Goal: Navigation & Orientation: Find specific page/section

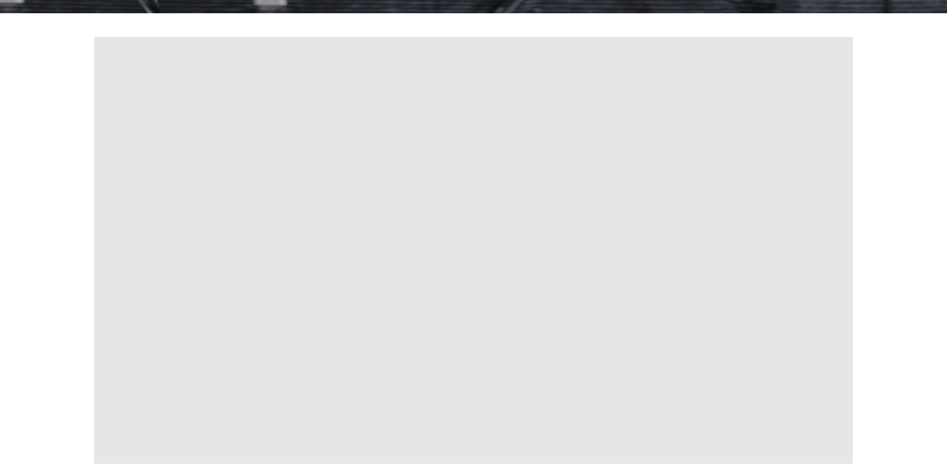
scroll to position [440, 0]
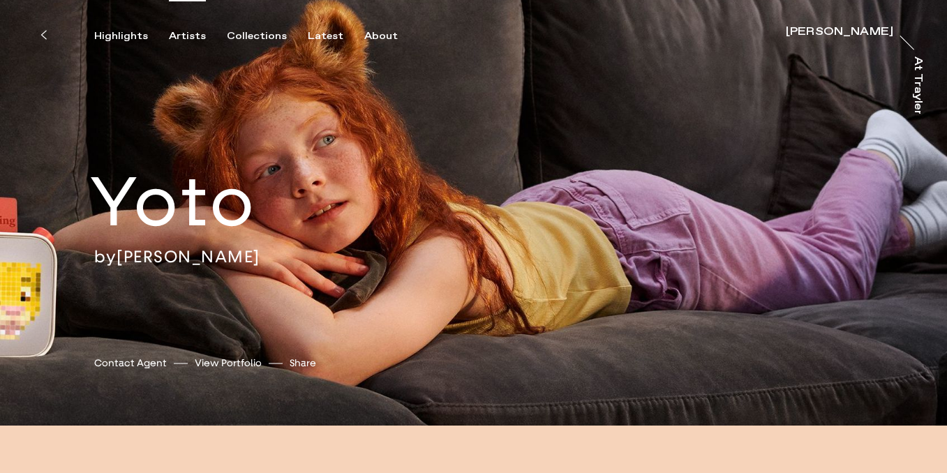
click at [188, 33] on div "Artists" at bounding box center [187, 36] width 37 height 13
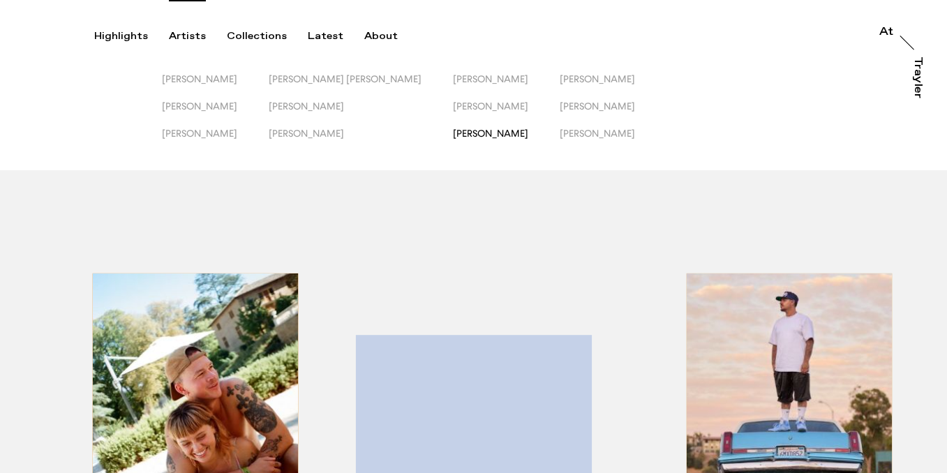
click at [458, 135] on span "[PERSON_NAME]" at bounding box center [490, 133] width 75 height 11
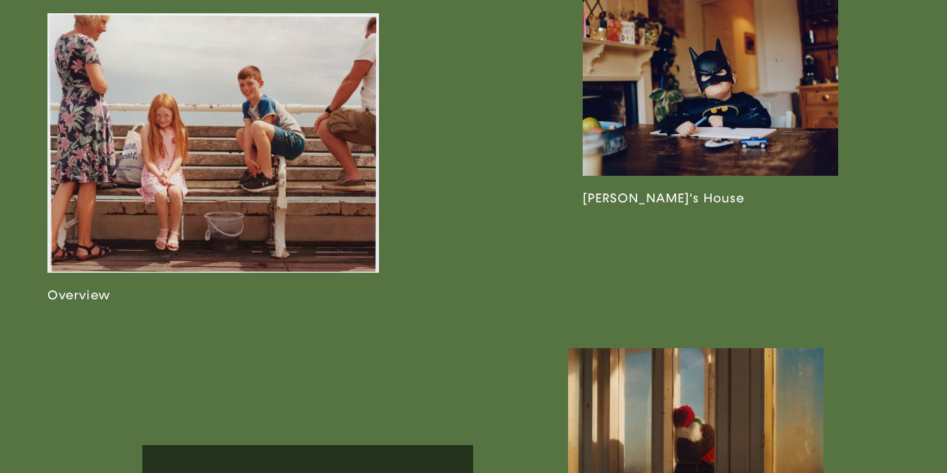
scroll to position [802, 0]
click at [315, 195] on link at bounding box center [213, 158] width 332 height 290
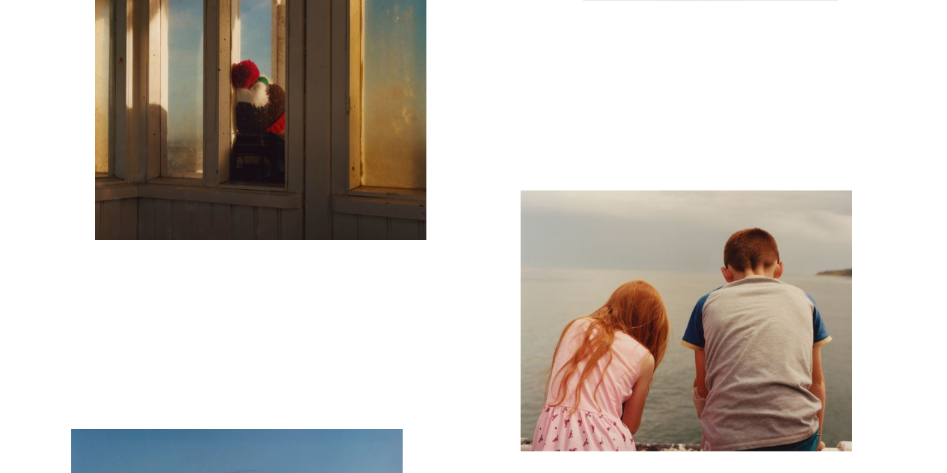
scroll to position [1571, 0]
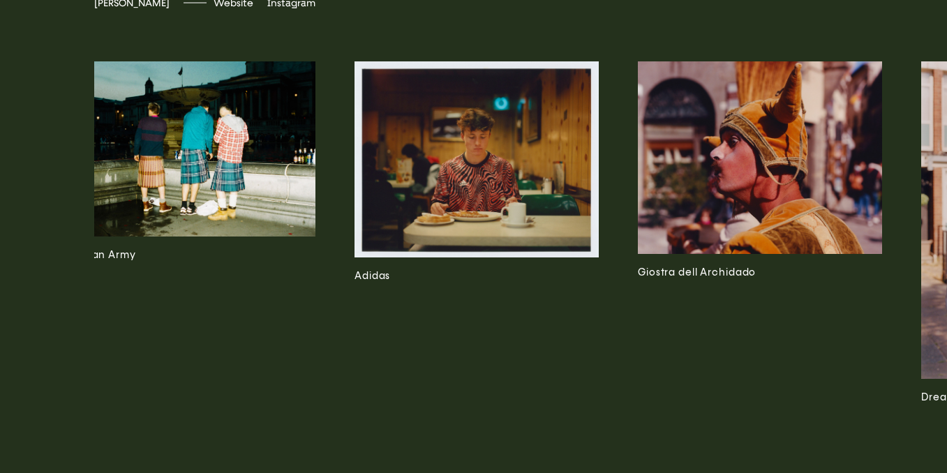
scroll to position [0, 25]
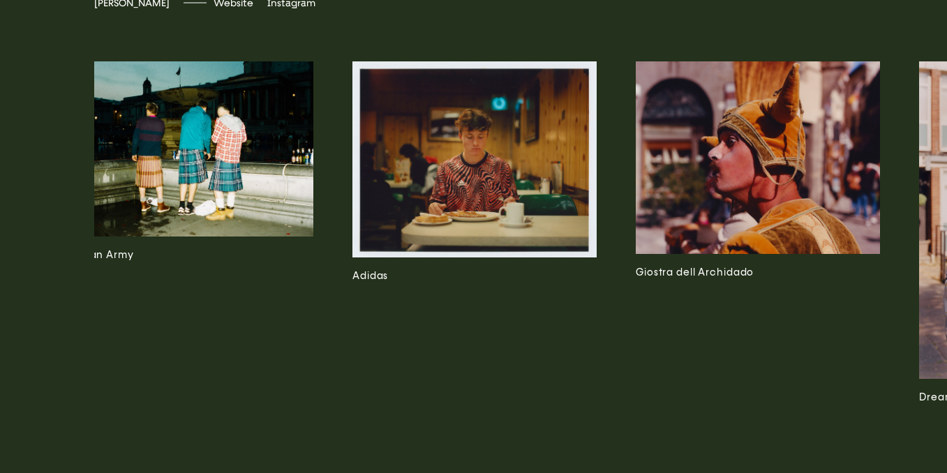
click at [222, 237] on img at bounding box center [191, 148] width 244 height 175
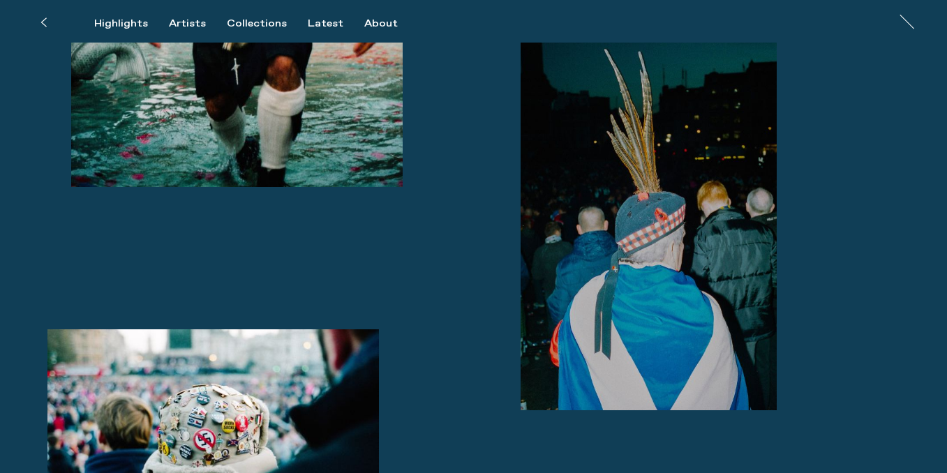
scroll to position [1012, 0]
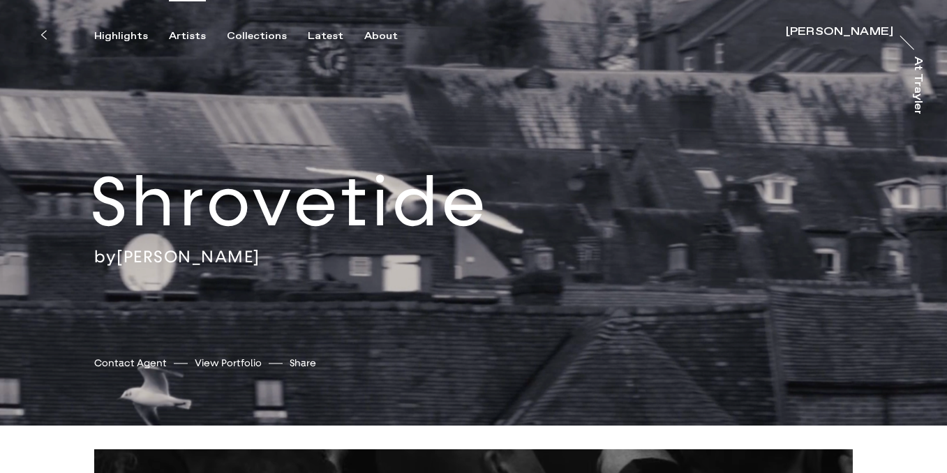
click at [181, 40] on div "Artists" at bounding box center [187, 36] width 37 height 13
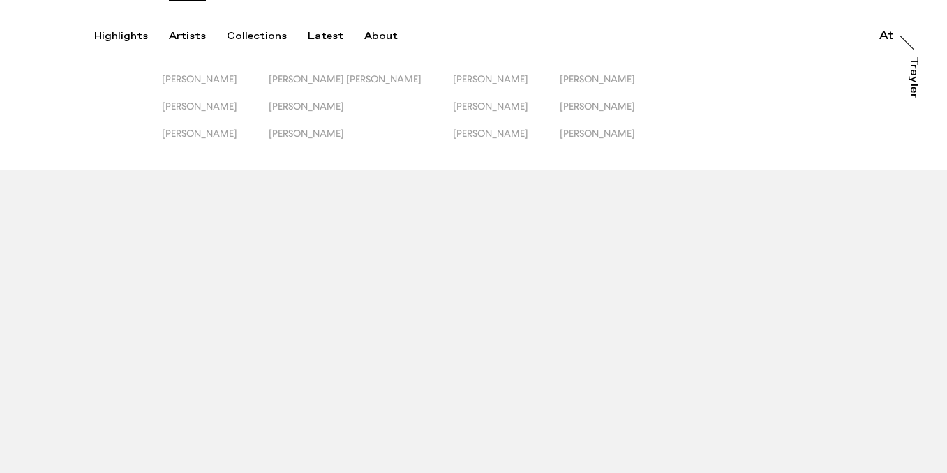
click at [181, 40] on div "Artists" at bounding box center [187, 36] width 37 height 13
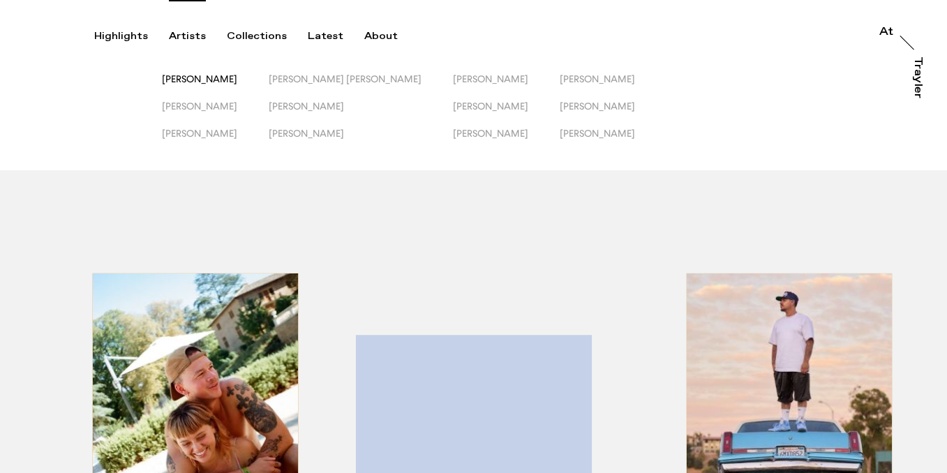
click at [196, 76] on span "[PERSON_NAME]" at bounding box center [199, 78] width 75 height 11
click at [320, 135] on span "[PERSON_NAME]" at bounding box center [306, 133] width 75 height 11
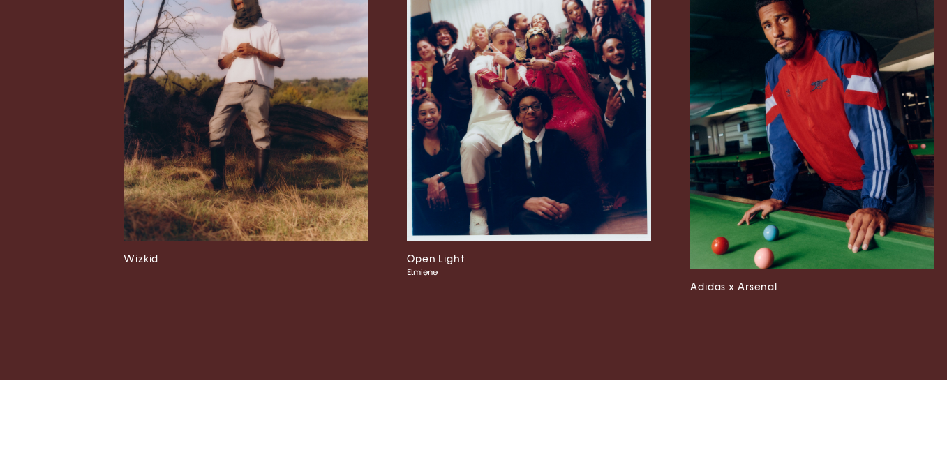
scroll to position [0, 694]
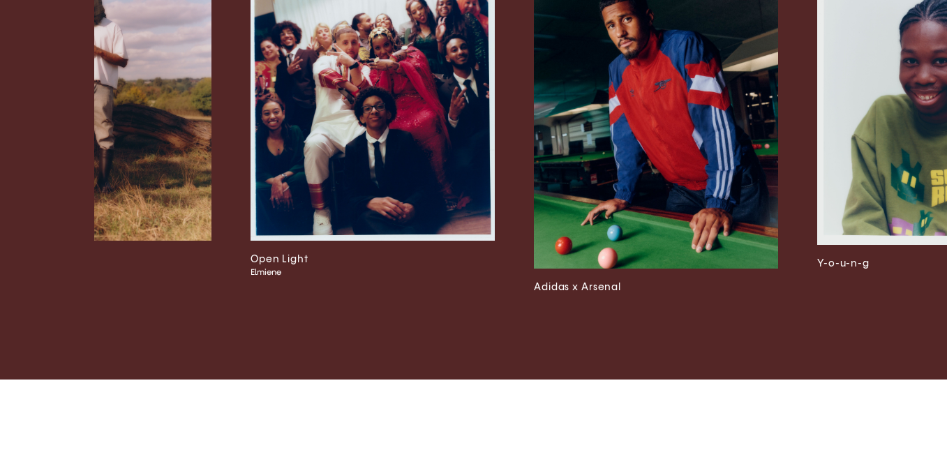
click at [443, 231] on img at bounding box center [373, 91] width 244 height 297
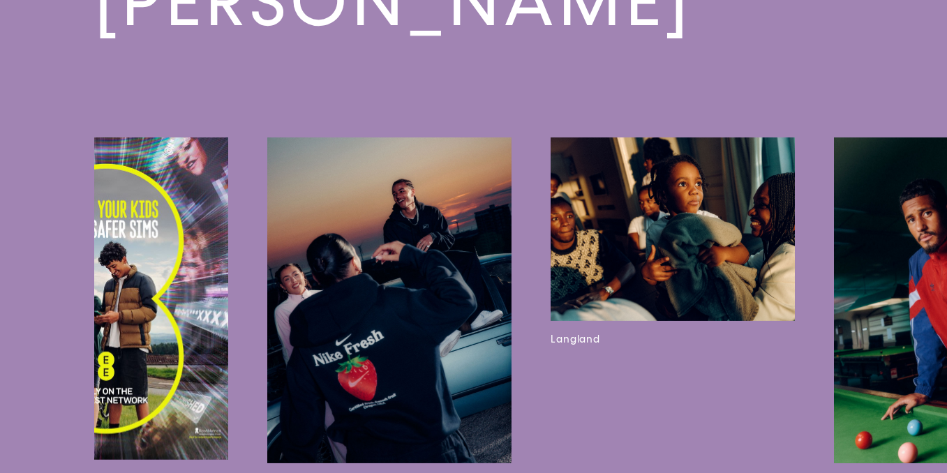
scroll to position [0, 1105]
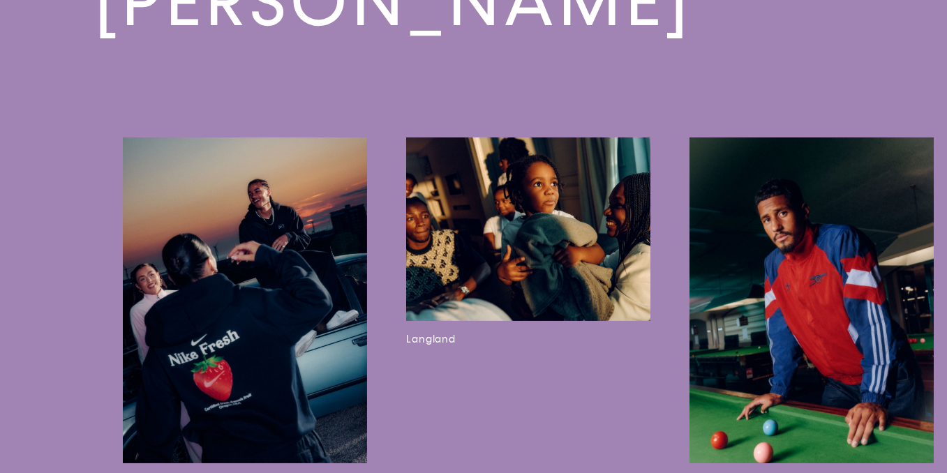
click at [554, 251] on img at bounding box center [528, 230] width 244 height 184
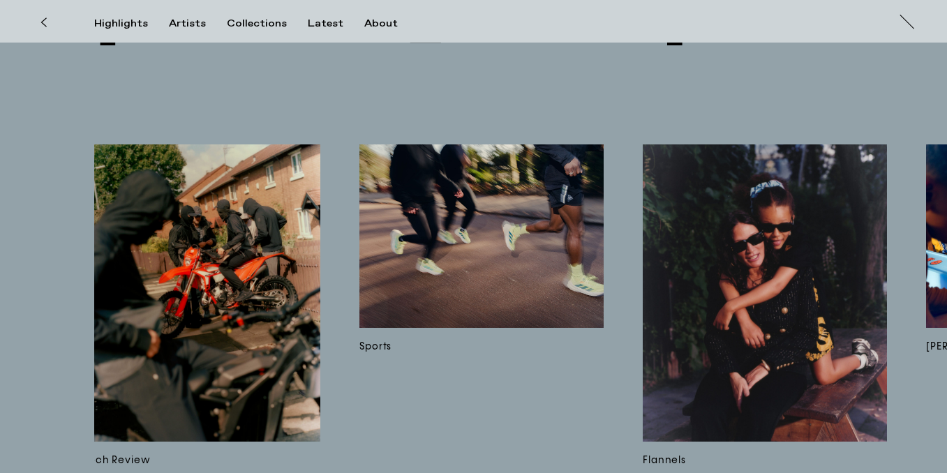
scroll to position [0, 5406]
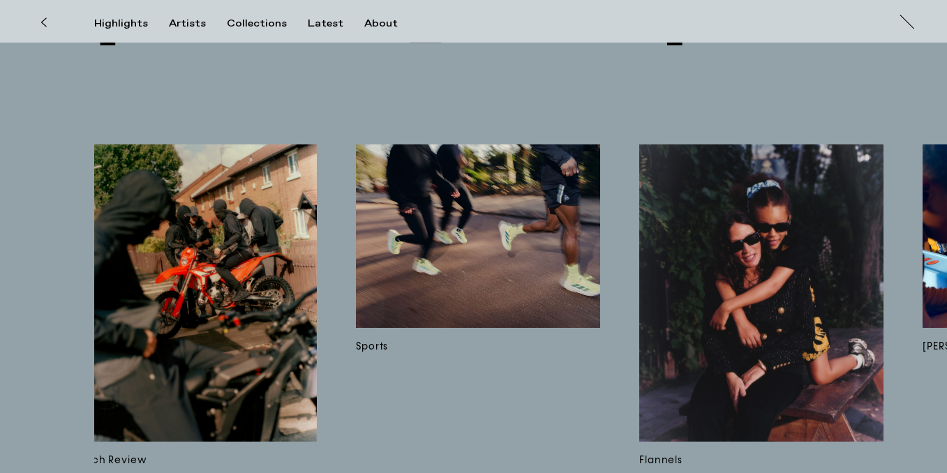
click at [550, 278] on img at bounding box center [478, 236] width 244 height 184
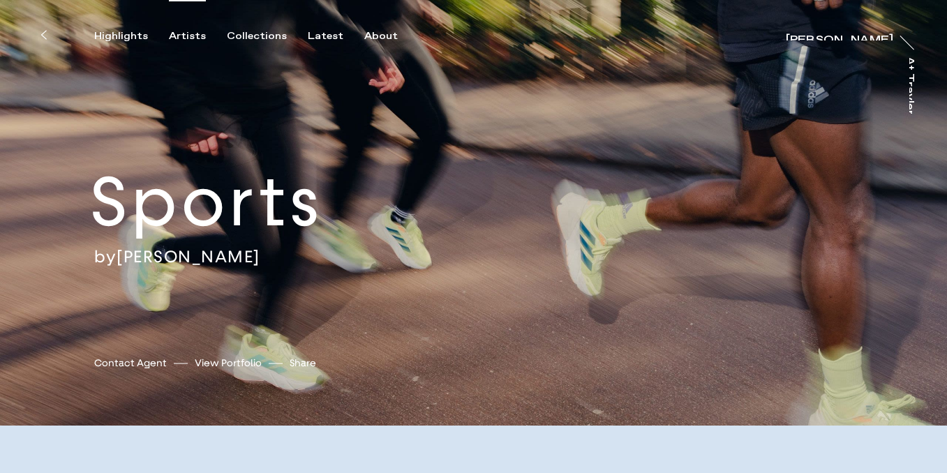
click at [181, 41] on div "Artists" at bounding box center [187, 36] width 37 height 13
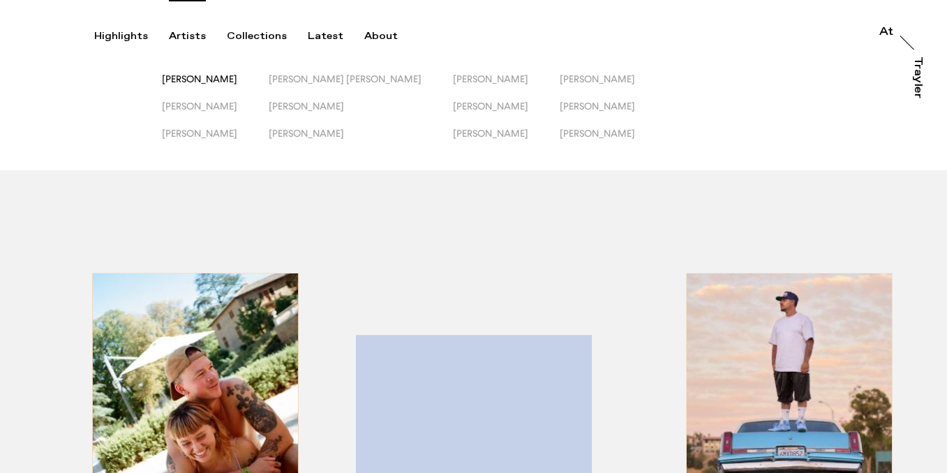
click at [237, 80] on span "[PERSON_NAME]" at bounding box center [199, 78] width 75 height 11
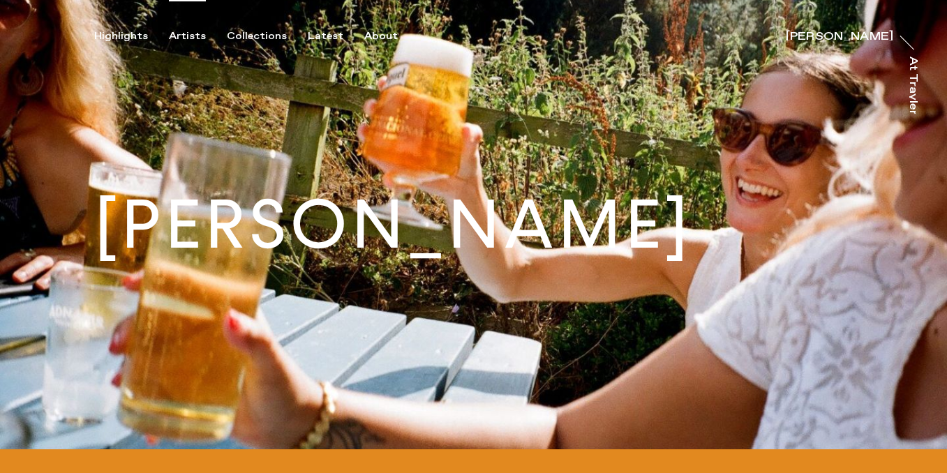
click at [198, 33] on div "Artists" at bounding box center [187, 36] width 37 height 13
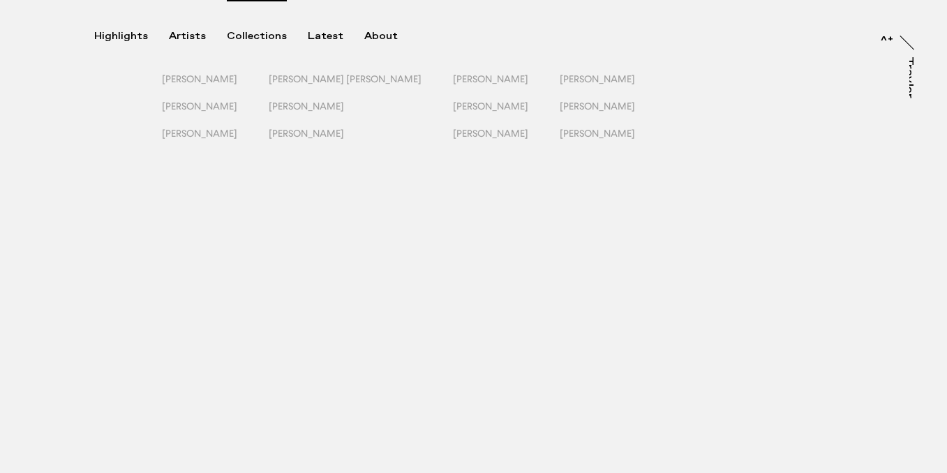
click at [259, 34] on div "Collections" at bounding box center [257, 36] width 60 height 13
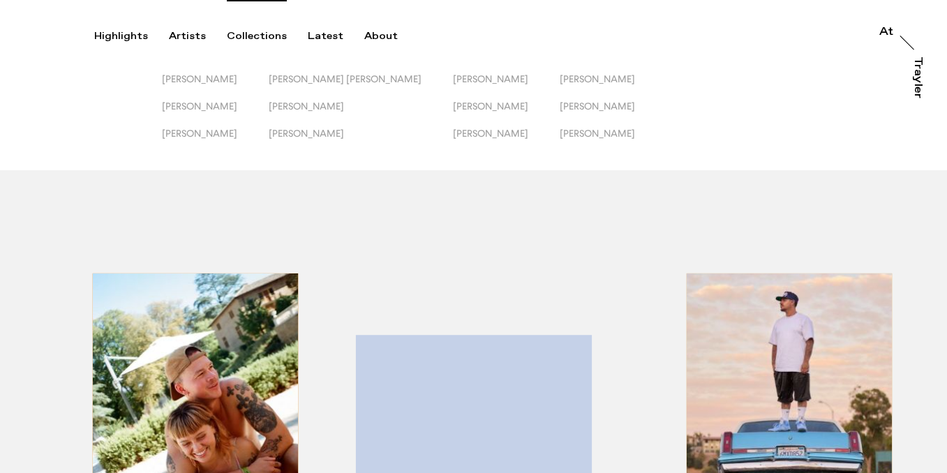
click at [260, 34] on div "Collections" at bounding box center [257, 36] width 60 height 13
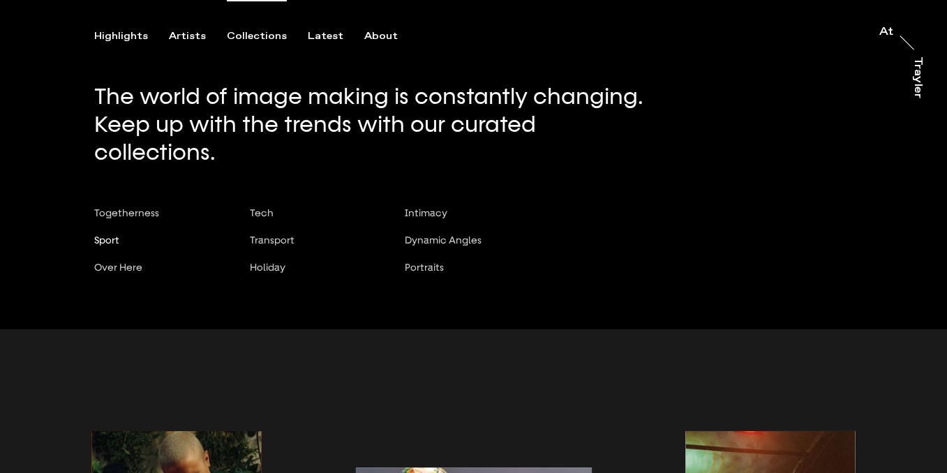
click at [113, 235] on span "Sport" at bounding box center [106, 240] width 25 height 11
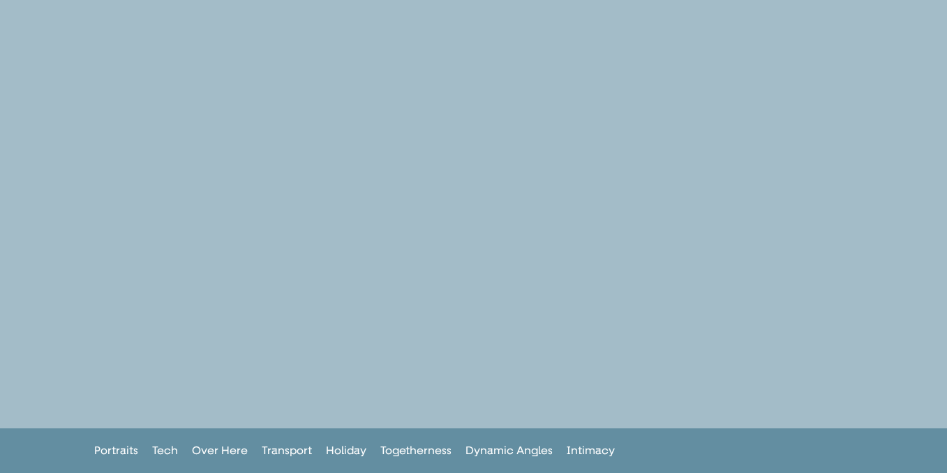
scroll to position [3766, 0]
